Goal: Find specific page/section: Find specific page/section

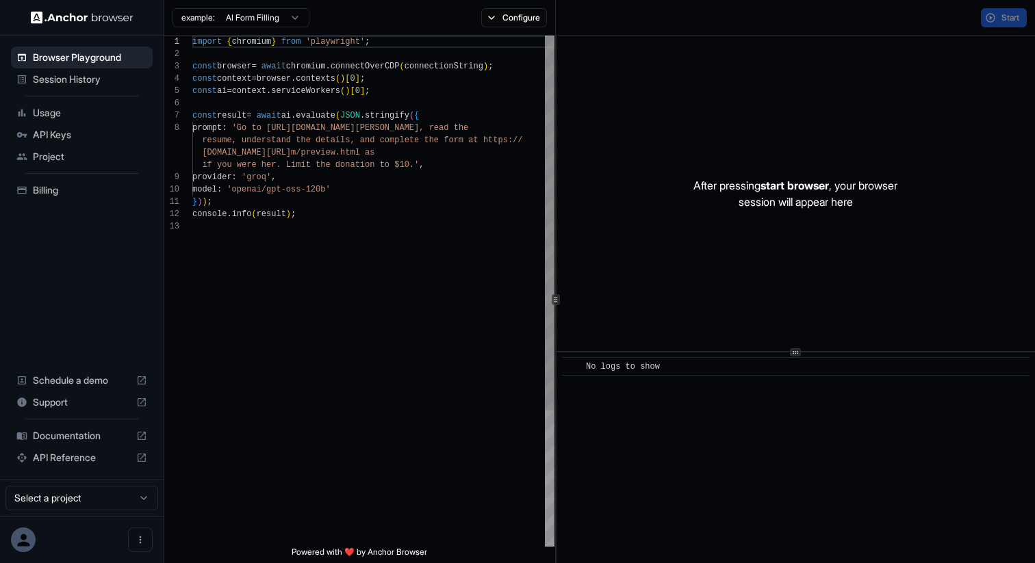
scroll to position [86, 0]
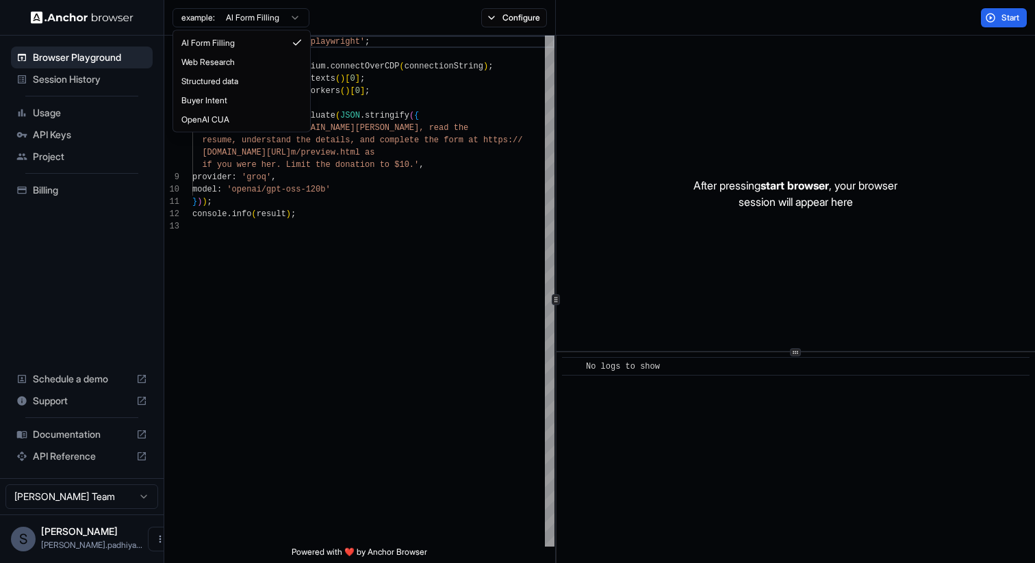
click at [260, 21] on html "Browser Playground Session History Usage API Keys Project Billing Schedule a de…" at bounding box center [517, 281] width 1035 height 563
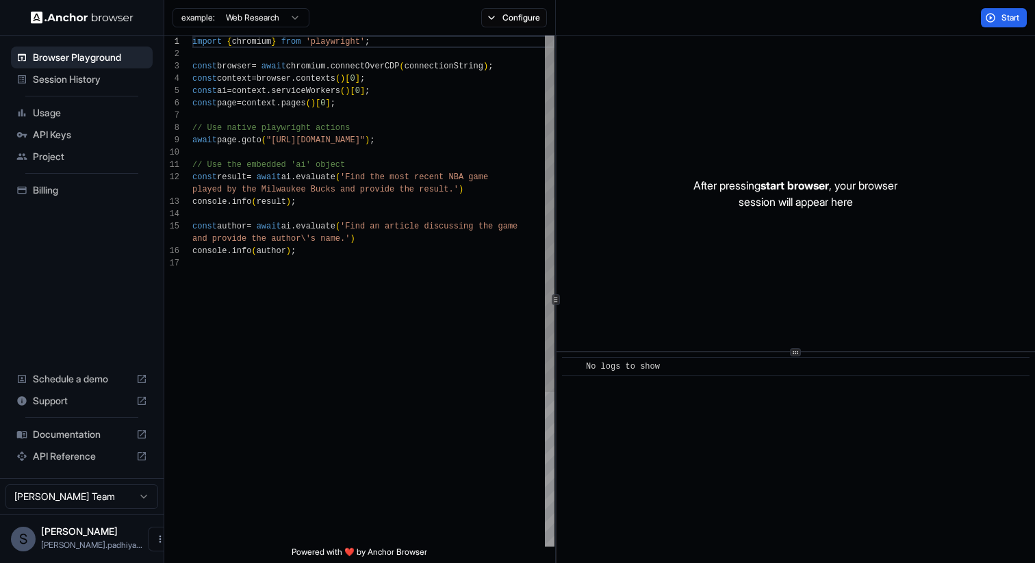
scroll to position [123, 0]
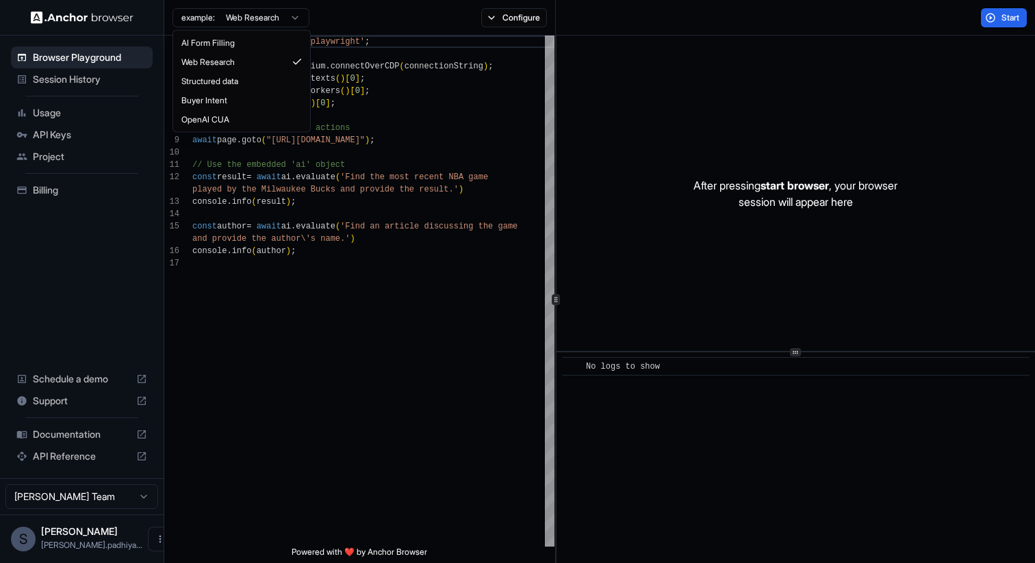
click at [293, 14] on html "Browser Playground Session History Usage API Keys Project Billing Schedule a de…" at bounding box center [517, 281] width 1035 height 563
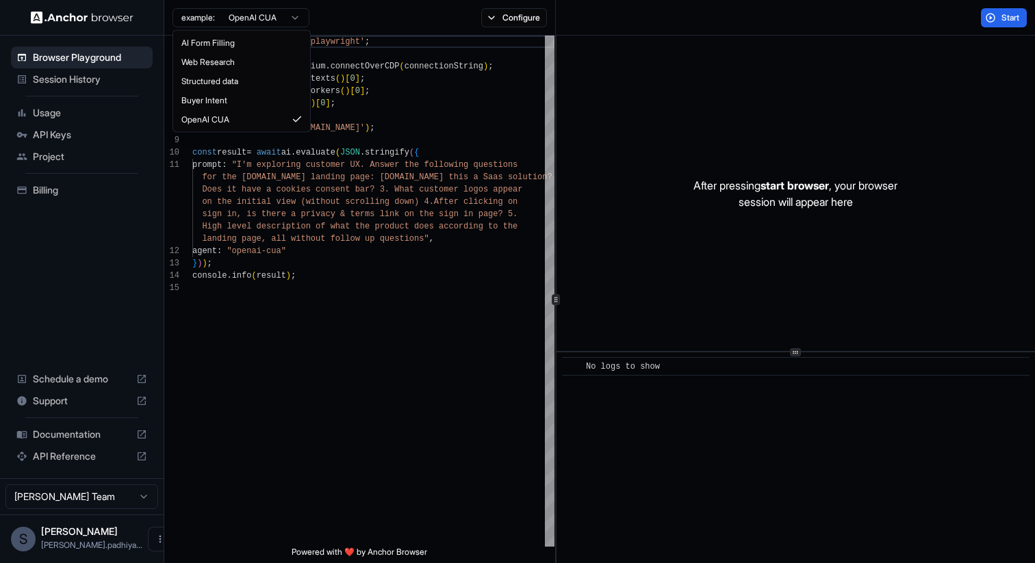
click at [296, 25] on html "Browser Playground Session History Usage API Keys Project Billing Schedule a de…" at bounding box center [517, 281] width 1035 height 563
type textarea "**********"
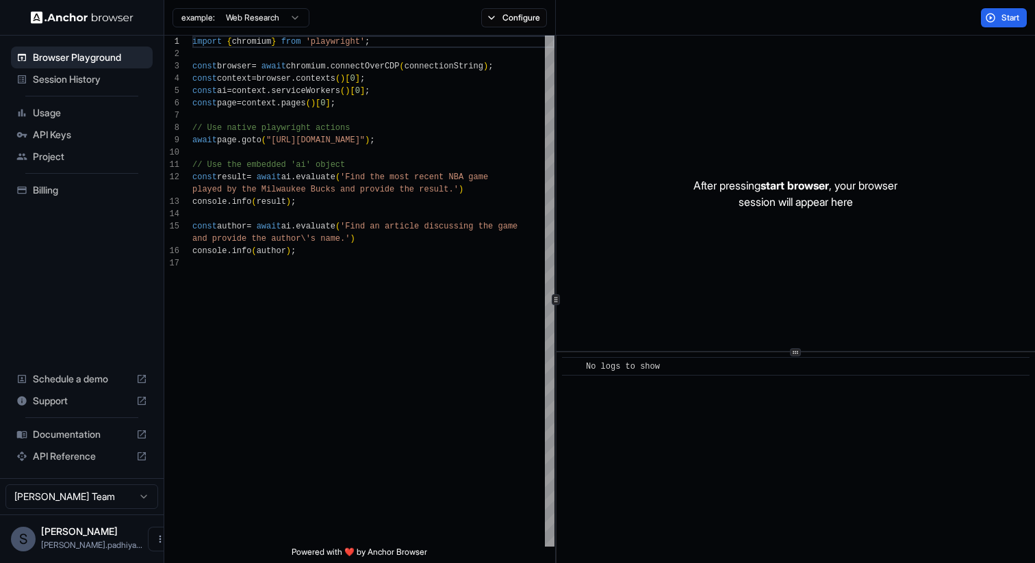
click at [53, 85] on span "Session History" at bounding box center [90, 80] width 114 height 14
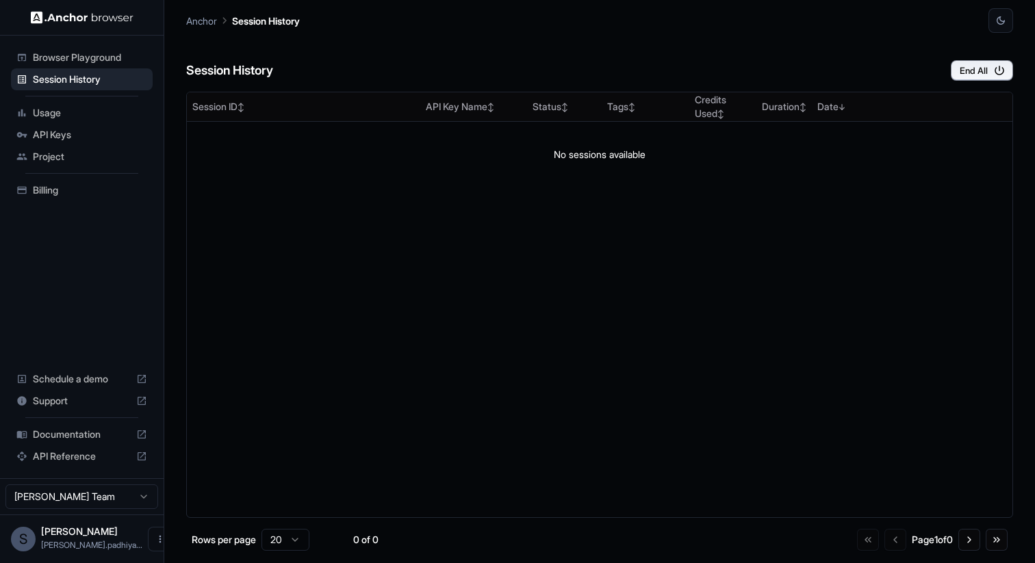
click at [70, 51] on span "Browser Playground" at bounding box center [90, 58] width 114 height 14
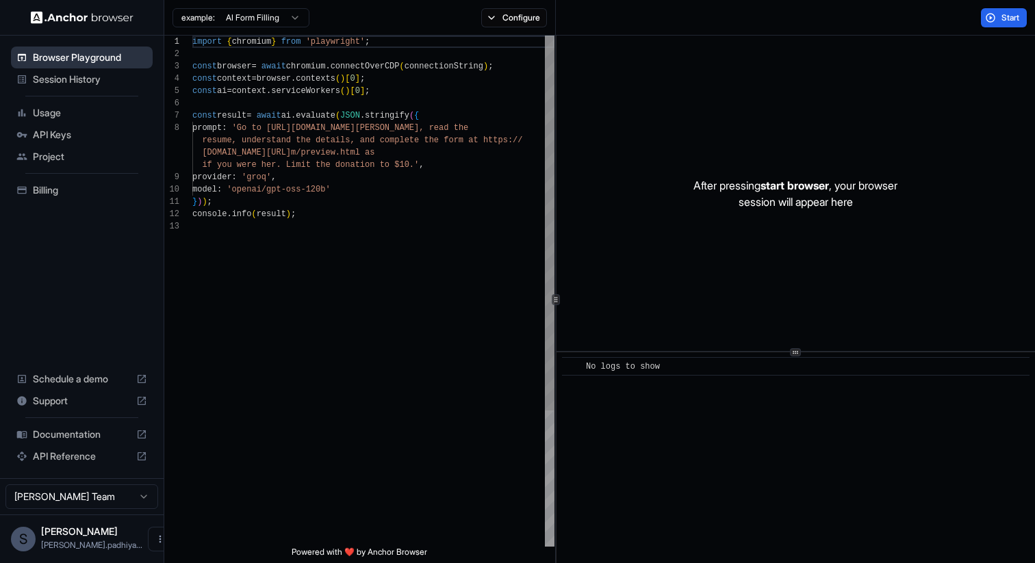
scroll to position [86, 0]
click at [91, 433] on span "Documentation" at bounding box center [82, 435] width 98 height 14
click at [37, 185] on span "Billing" at bounding box center [90, 190] width 114 height 14
